Goal: Information Seeking & Learning: Learn about a topic

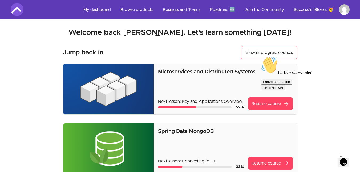
click at [115, 78] on img at bounding box center [108, 89] width 91 height 51
drag, startPoint x: 261, startPoint y: 103, endPoint x: 513, endPoint y: 158, distance: 257.6
click at [261, 90] on div "Hi! How can we help? I have a question Tell me more" at bounding box center [309, 74] width 96 height 34
click at [268, 75] on div "Hi! How can we help?" at bounding box center [309, 66] width 96 height 18
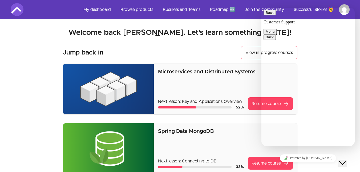
click at [253, 52] on button "View in-progress courses" at bounding box center [269, 52] width 56 height 13
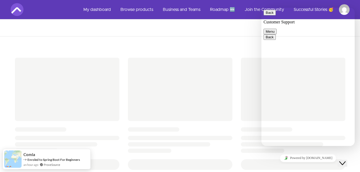
click at [199, 72] on div at bounding box center [180, 89] width 104 height 63
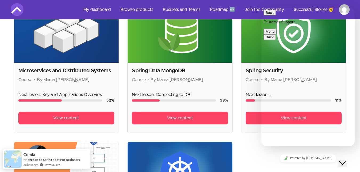
scroll to position [144, 0]
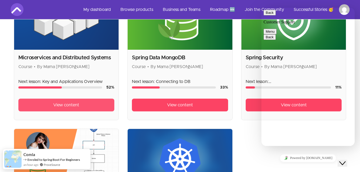
click at [65, 106] on span "View content" at bounding box center [66, 105] width 26 height 6
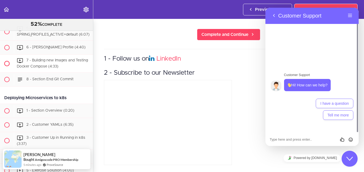
scroll to position [2109, 0]
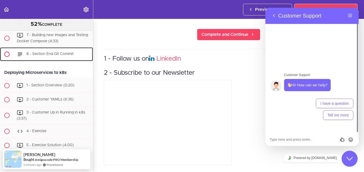
click at [49, 56] on span "8 - Section End Git Commit" at bounding box center [49, 54] width 47 height 4
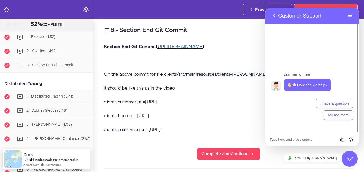
scroll to position [719, 0]
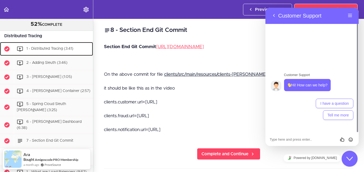
click at [46, 51] on span "1 - Distributed Tracing (3:41)" at bounding box center [49, 49] width 47 height 4
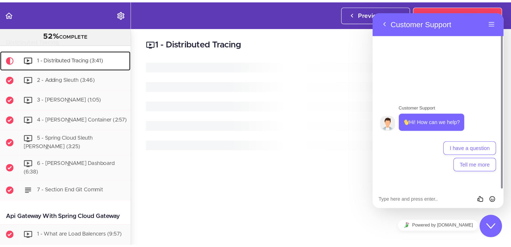
scroll to position [730, 0]
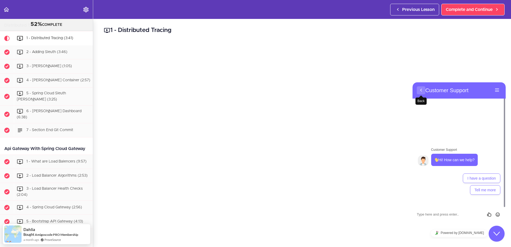
click at [364, 89] on button "Back" at bounding box center [421, 90] width 9 height 8
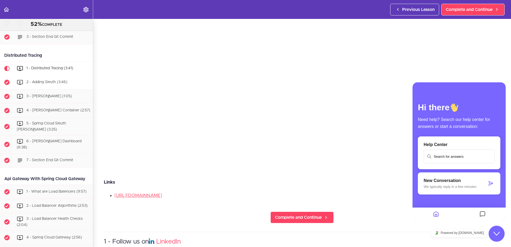
scroll to position [682, 0]
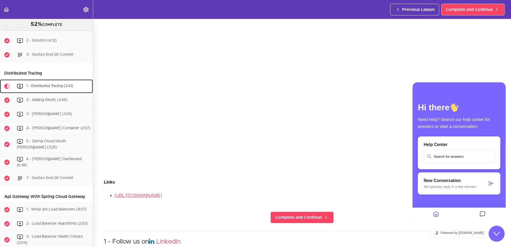
click at [41, 88] on span "1 - Distributed Tracing (3:41)" at bounding box center [49, 86] width 47 height 4
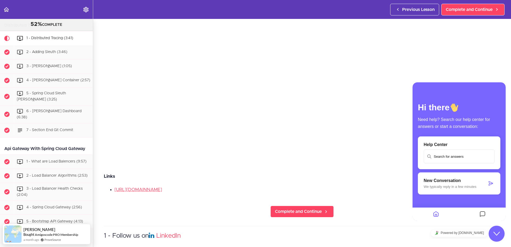
scroll to position [96, 0]
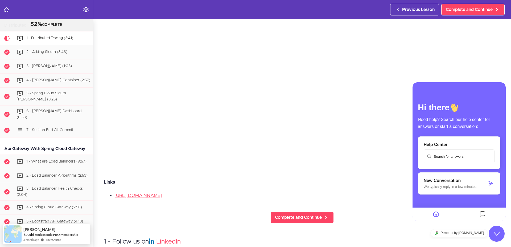
click at [364, 172] on section "Microservices and Distributed Systems 52% COMPLETE Getting Started 1 - Few Word…" at bounding box center [255, 133] width 511 height 228
click at [364, 159] on input "text" at bounding box center [460, 156] width 70 height 13
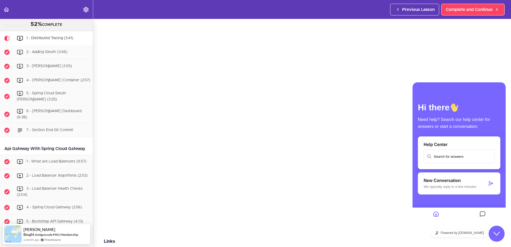
scroll to position [1, 0]
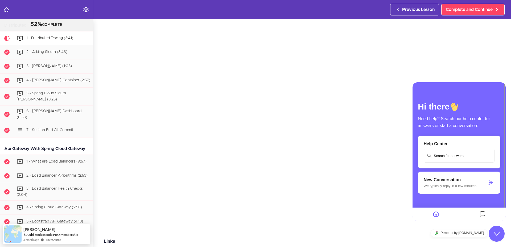
click at [364, 96] on div "Hi there Need help? Search our help center for answers or start a conversation:…" at bounding box center [459, 151] width 93 height 138
click at [364, 172] on p "We typically reply in a few minutes" at bounding box center [455, 186] width 63 height 4
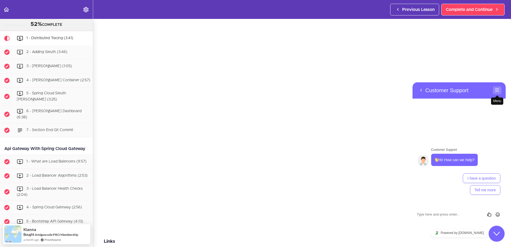
click at [364, 91] on button "Menu" at bounding box center [497, 90] width 9 height 8
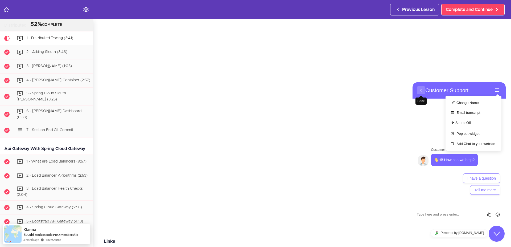
click at [364, 93] on span "primary" at bounding box center [421, 95] width 4 height 4
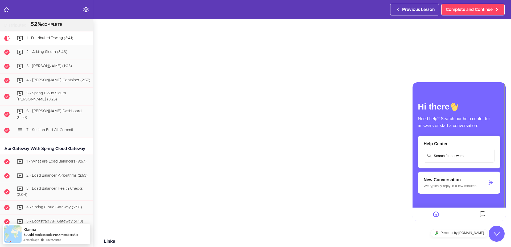
drag, startPoint x: 433, startPoint y: 190, endPoint x: 435, endPoint y: 197, distance: 7.6
click at [364, 172] on div "Hi there Need help? Search our help center for answers or start a conversation:…" at bounding box center [459, 158] width 93 height 123
click at [364, 123] on span "Need help? Search our help center for answers or start a conversation:" at bounding box center [454, 121] width 72 height 11
click at [364, 158] on input "text" at bounding box center [460, 155] width 70 height 13
click at [364, 157] on input "text" at bounding box center [460, 155] width 70 height 13
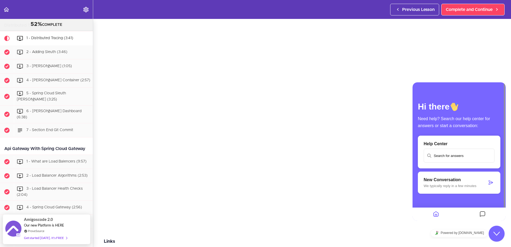
click at [364, 157] on input "text" at bounding box center [460, 155] width 70 height 13
click at [364, 172] on icon "Messages" at bounding box center [483, 214] width 6 height 10
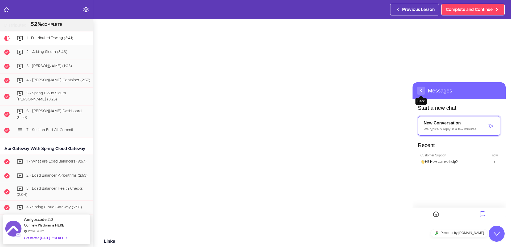
click at [364, 91] on button "Back" at bounding box center [421, 91] width 9 height 8
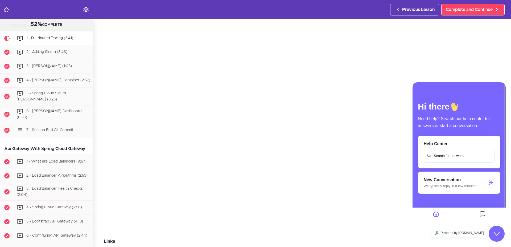
click html "Back Rate this chat Insert emoji Customer Support Hi! How can we help? 22:59 I …"
click at [364, 172] on icon "Close Chat This icon closes the chat window." at bounding box center [497, 233] width 6 height 6
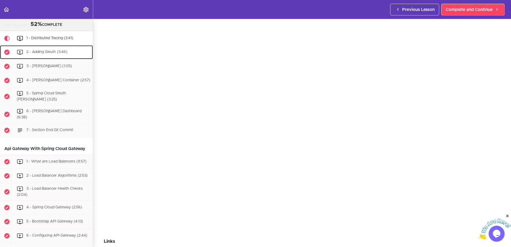
click at [48, 54] on span "2 - Adding Sleuth (3:46)" at bounding box center [46, 52] width 41 height 4
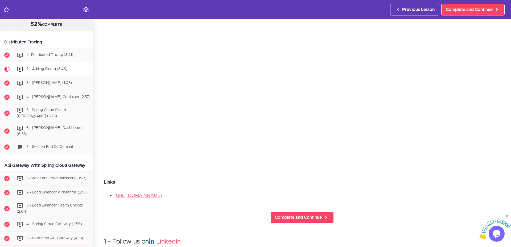
scroll to position [696, 0]
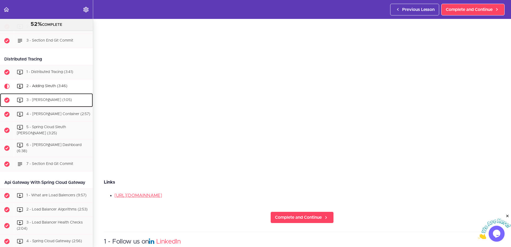
click at [36, 102] on span "3 - [PERSON_NAME] (1:05)" at bounding box center [49, 100] width 46 height 4
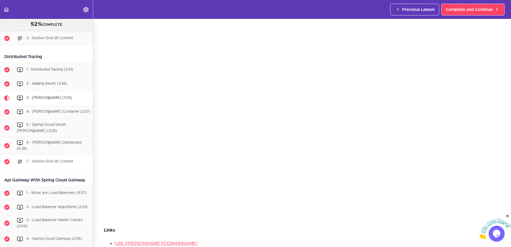
scroll to position [710, 0]
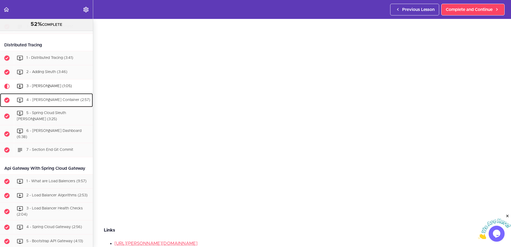
click at [39, 106] on div "4 - [PERSON_NAME] Container (2:57)" at bounding box center [53, 100] width 79 height 12
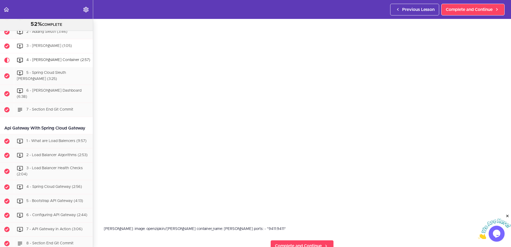
scroll to position [724, 0]
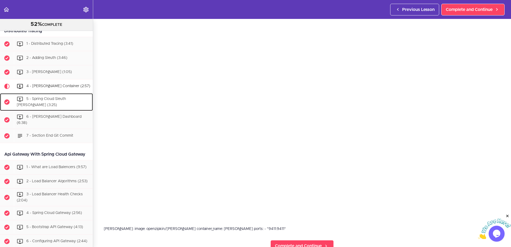
click at [41, 110] on div "5 - Spring Cloud Sleuth [PERSON_NAME] (3:25)" at bounding box center [53, 102] width 79 height 18
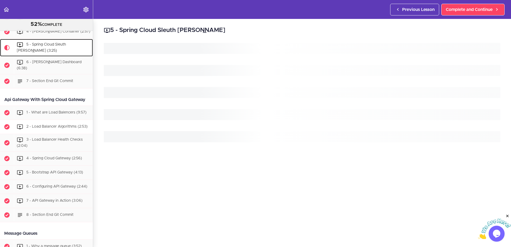
scroll to position [786, 0]
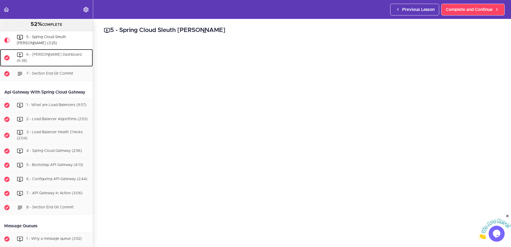
click at [50, 62] on span "6 - [PERSON_NAME] Dashboard (6:38)" at bounding box center [49, 58] width 65 height 10
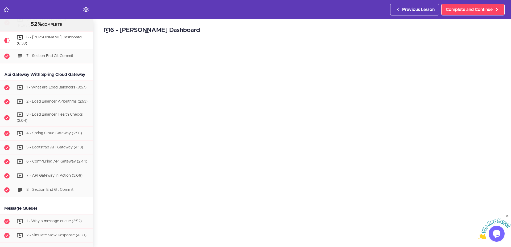
scroll to position [96, 0]
